Goal: Information Seeking & Learning: Learn about a topic

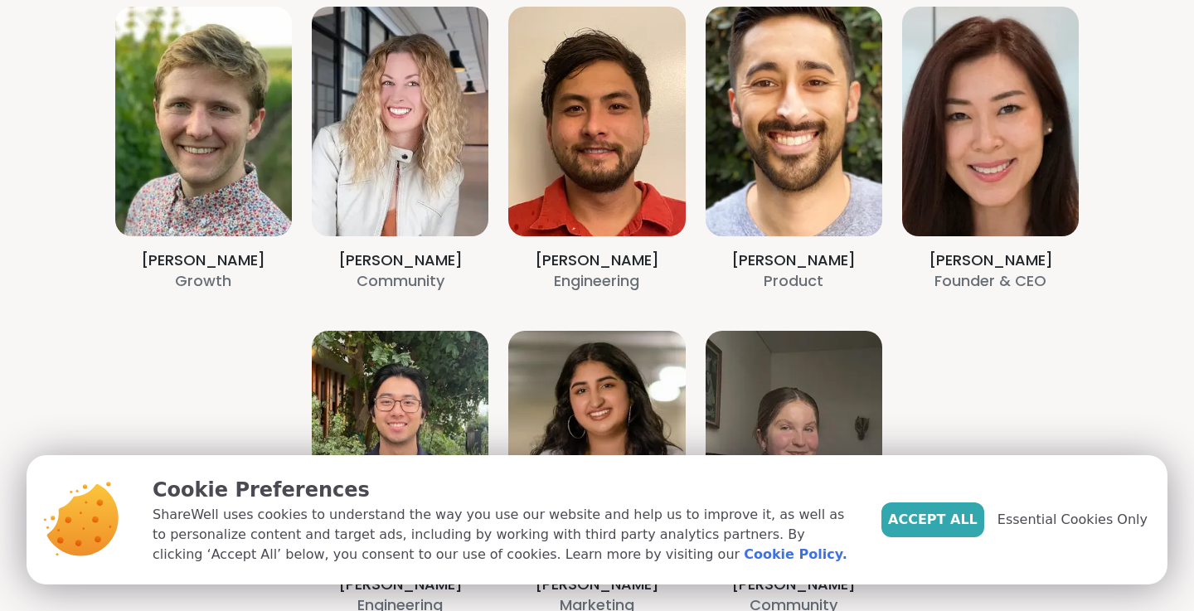
click at [402, 281] on section "Alex Darling Growth Amy Vaninetti Community Billy Herr Engineering Brett Memsic…" at bounding box center [597, 311] width 1194 height 822
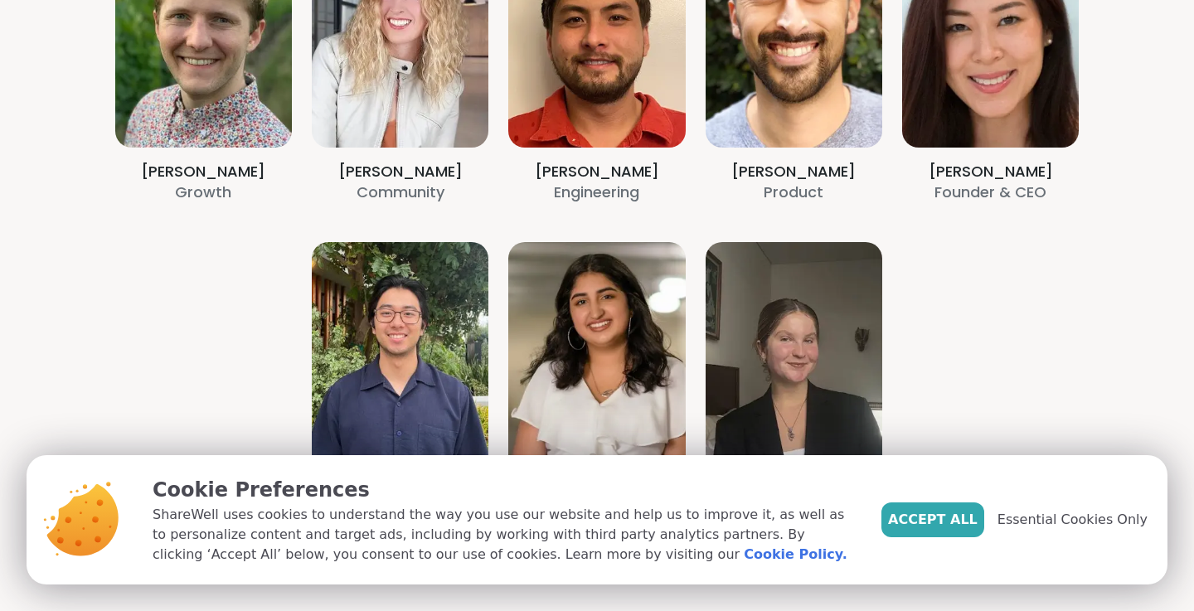
scroll to position [586, 0]
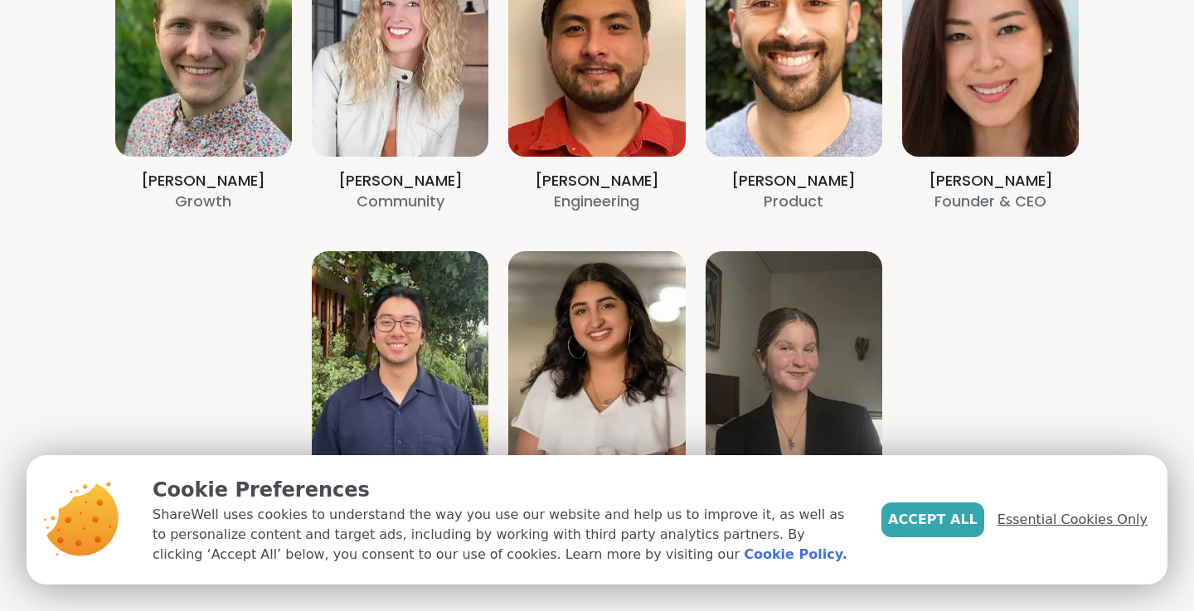
click at [1033, 524] on span "Essential Cookies Only" at bounding box center [1073, 520] width 150 height 20
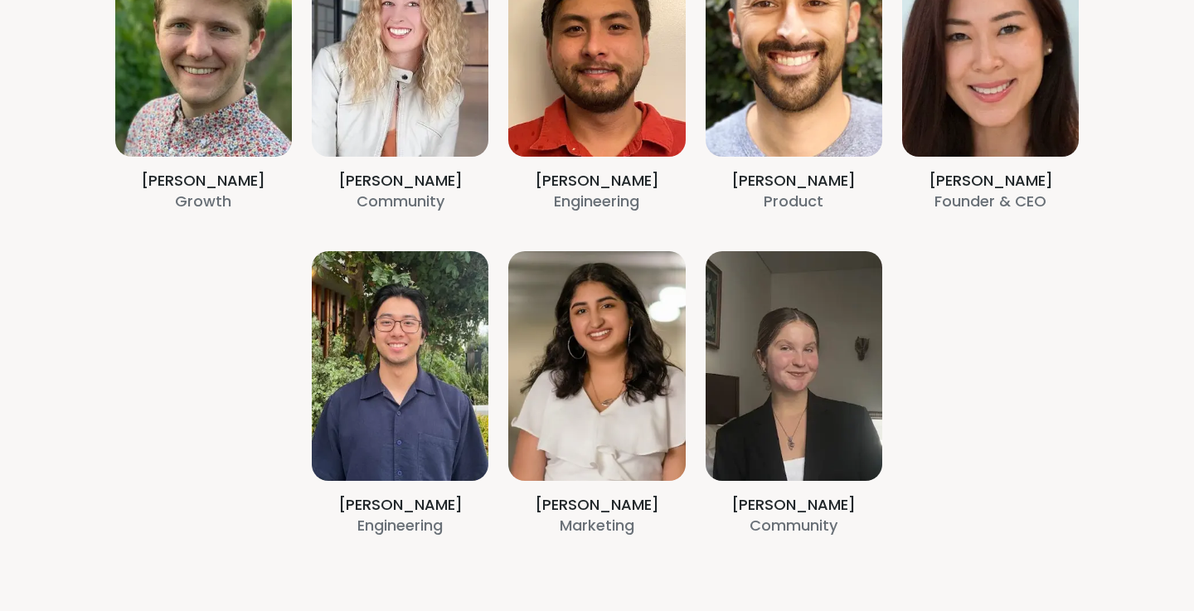
click at [371, 159] on section "Alex Darling Growth Amy Vaninetti Community Billy Herr Engineering Brett Memsic…" at bounding box center [597, 232] width 1194 height 822
click at [386, 95] on section "Alex Darling Growth Amy Vaninetti Community Billy Herr Engineering Brett Memsic…" at bounding box center [597, 232] width 1194 height 822
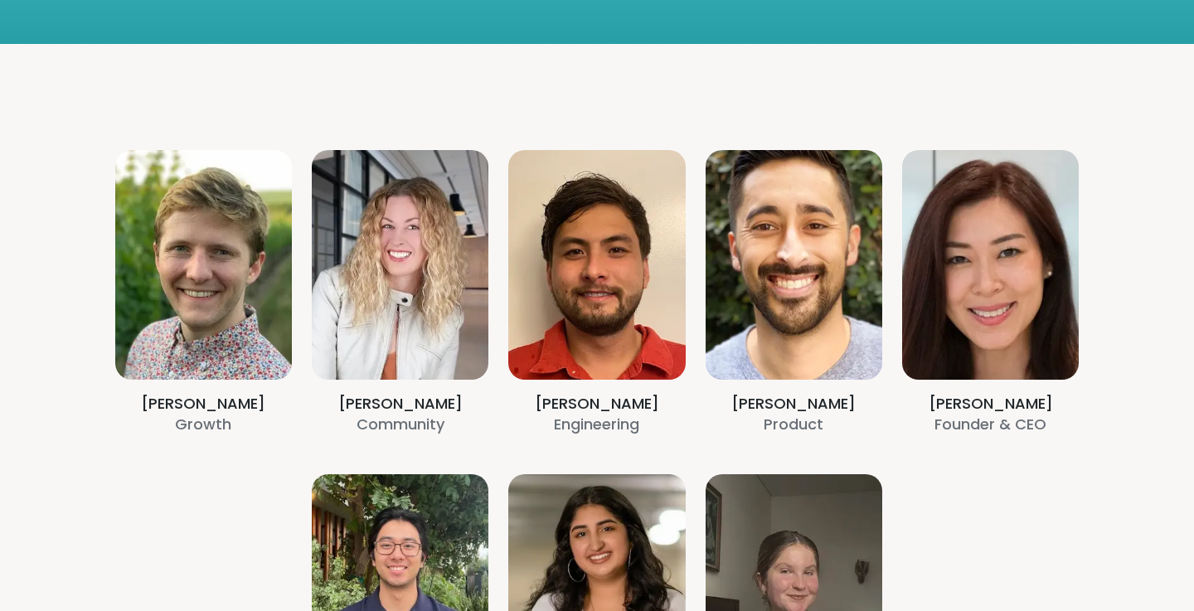
scroll to position [358, 0]
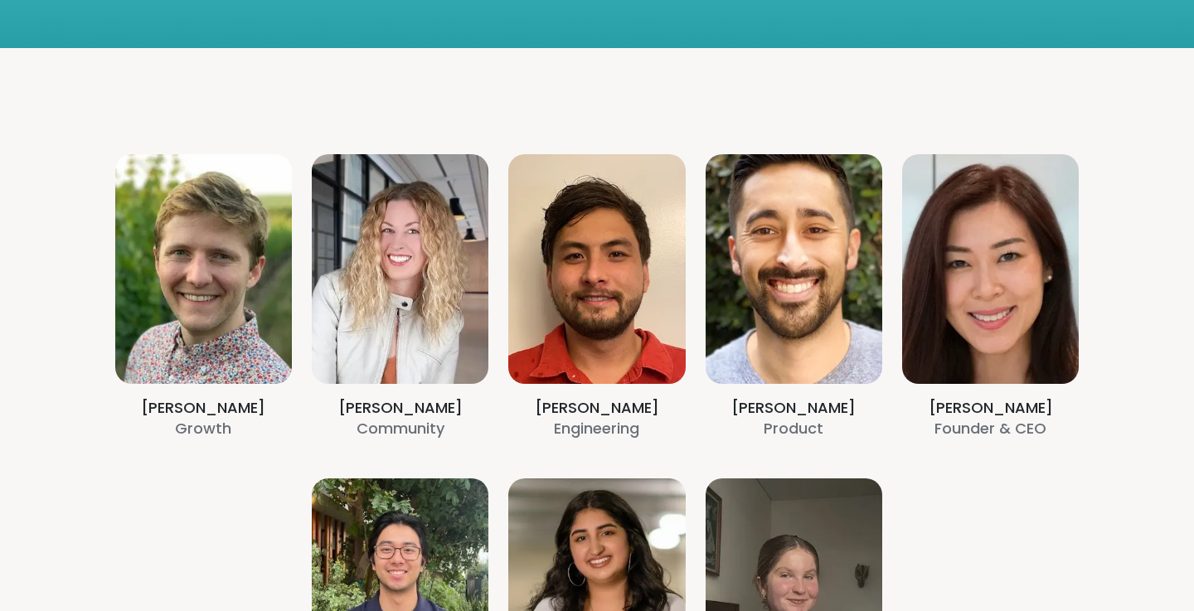
click at [380, 229] on section "Alex Darling Growth Amy Vaninetti Community Billy Herr Engineering Brett Memsic…" at bounding box center [597, 459] width 1194 height 822
click at [406, 374] on section "Alex Darling Growth Amy Vaninetti Community Billy Herr Engineering Brett Memsic…" at bounding box center [597, 459] width 1194 height 822
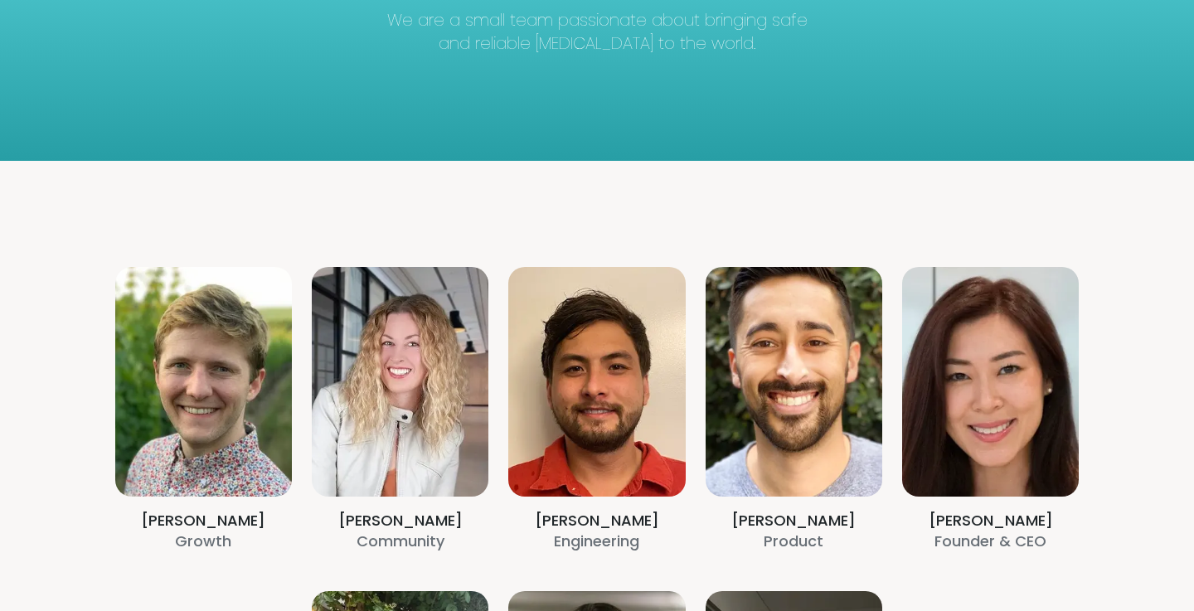
scroll to position [238, 0]
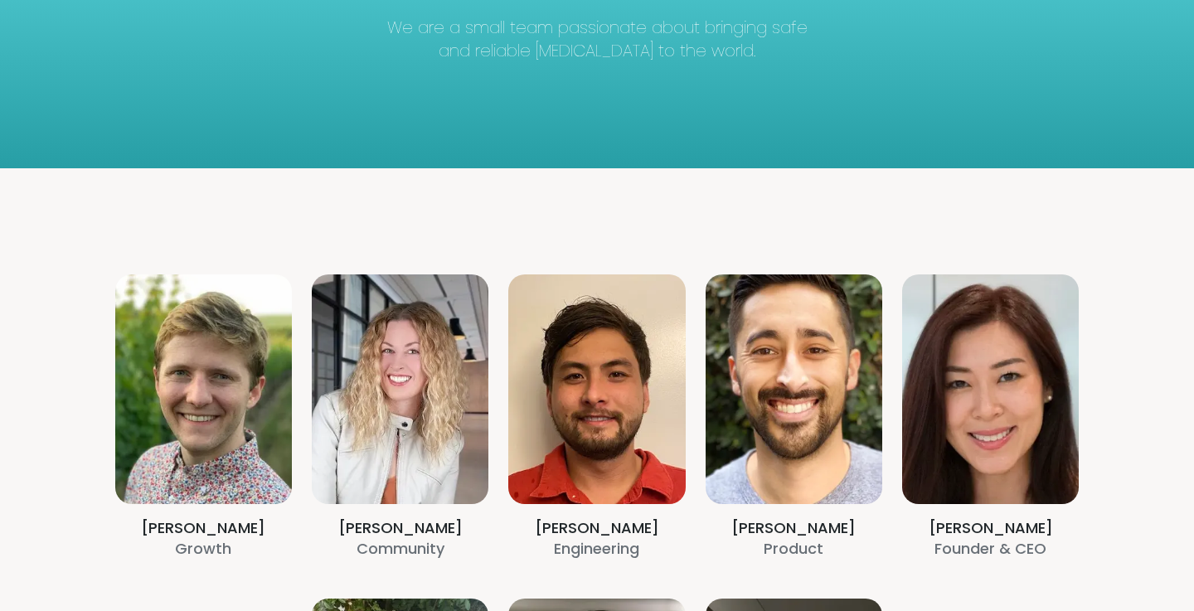
click at [406, 374] on section "Alex Darling Growth Amy Vaninetti Community Billy Herr Engineering Brett Memsic…" at bounding box center [597, 579] width 1194 height 822
click at [398, 543] on section "Alex Darling Growth Amy Vaninetti Community Billy Herr Engineering Brett Memsic…" at bounding box center [597, 579] width 1194 height 822
click at [395, 388] on section "Alex Darling Growth Amy Vaninetti Community Billy Herr Engineering Brett Memsic…" at bounding box center [597, 579] width 1194 height 822
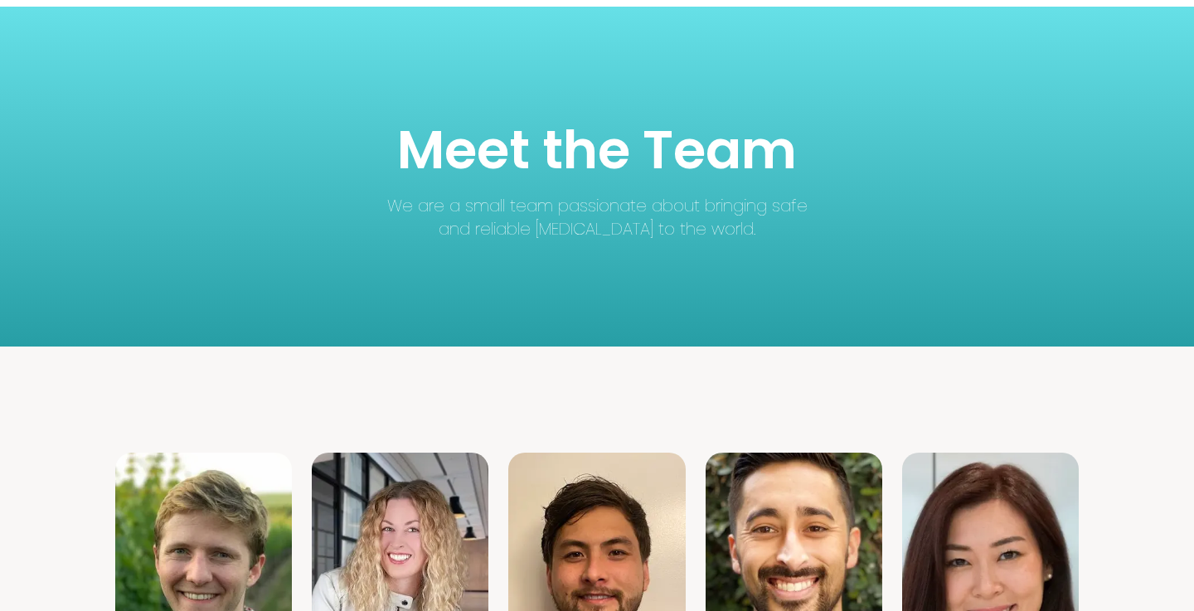
scroll to position [0, 0]
